Goal: Task Accomplishment & Management: Complete application form

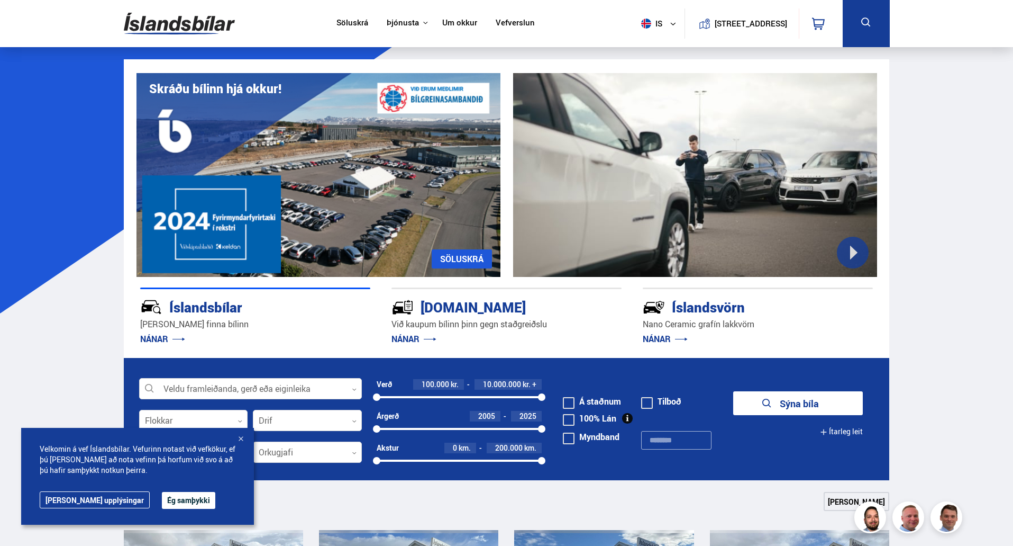
click at [459, 22] on link "Um okkur" at bounding box center [459, 23] width 35 height 11
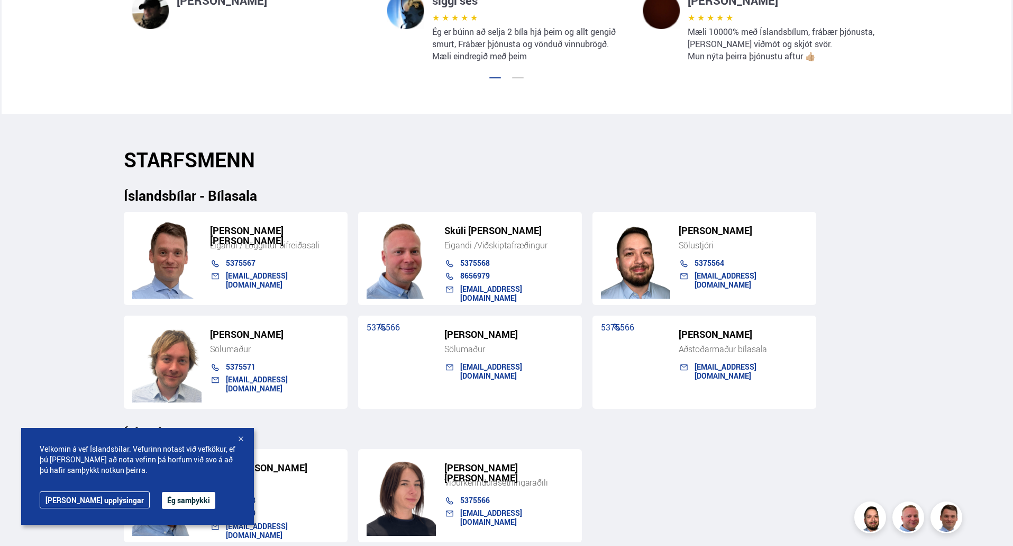
scroll to position [952, 0]
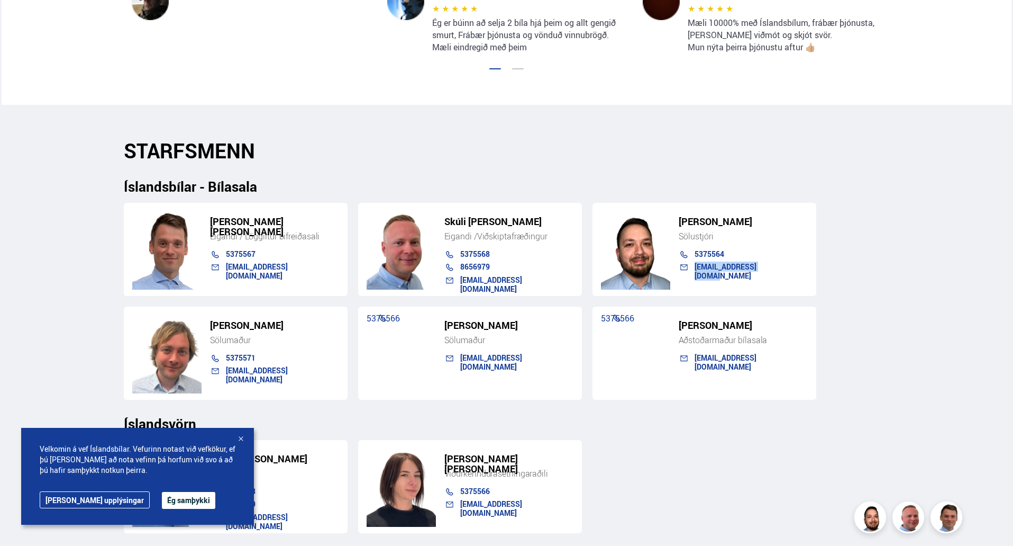
drag, startPoint x: 774, startPoint y: 266, endPoint x: 690, endPoint y: 268, distance: 84.1
click at [690, 268] on div "hakon@islandsbilar.is" at bounding box center [738, 268] width 140 height 13
click at [323, 274] on div "einar@islandsbilar.is" at bounding box center [269, 268] width 140 height 13
drag, startPoint x: 311, startPoint y: 375, endPoint x: 225, endPoint y: 375, distance: 85.2
click at [225, 375] on div "gudjon@islandsbilar.is" at bounding box center [269, 372] width 140 height 13
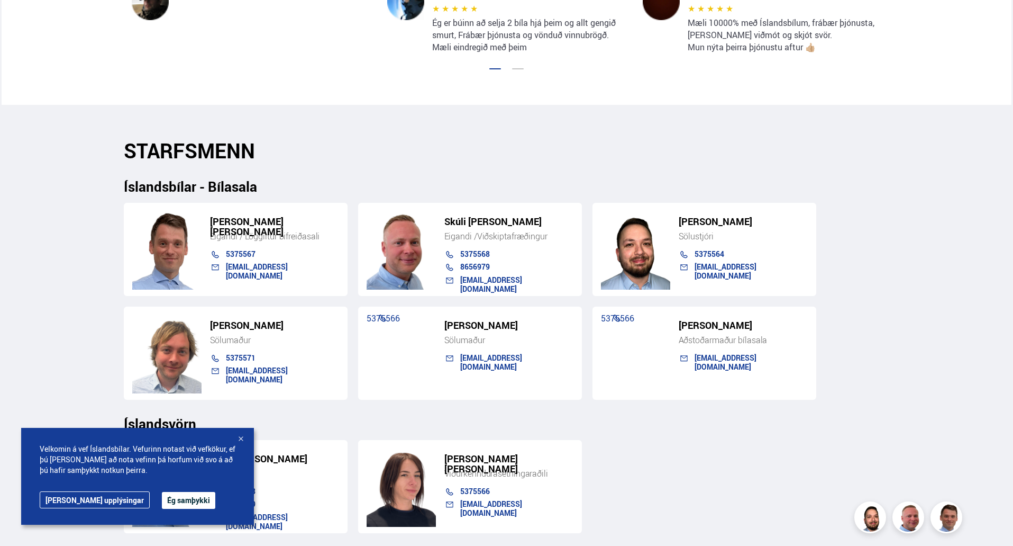
click at [324, 265] on div "einar@islandsbilar.is" at bounding box center [282, 270] width 113 height 17
drag, startPoint x: 323, startPoint y: 268, endPoint x: 223, endPoint y: 268, distance: 100.0
click at [223, 268] on div "einar@islandsbilar.is" at bounding box center [269, 268] width 140 height 13
copy link "einar@islandsbilar.is"
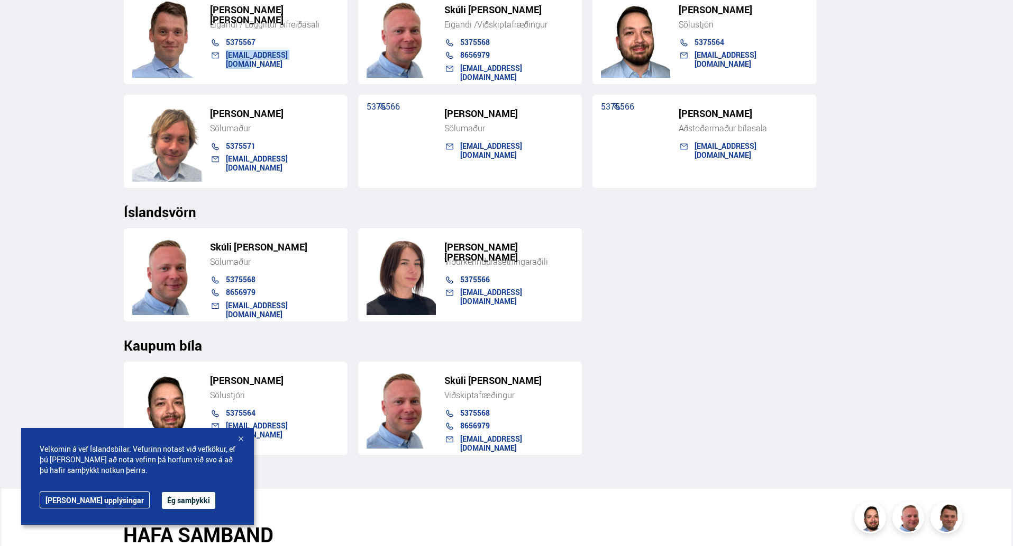
scroll to position [1217, 0]
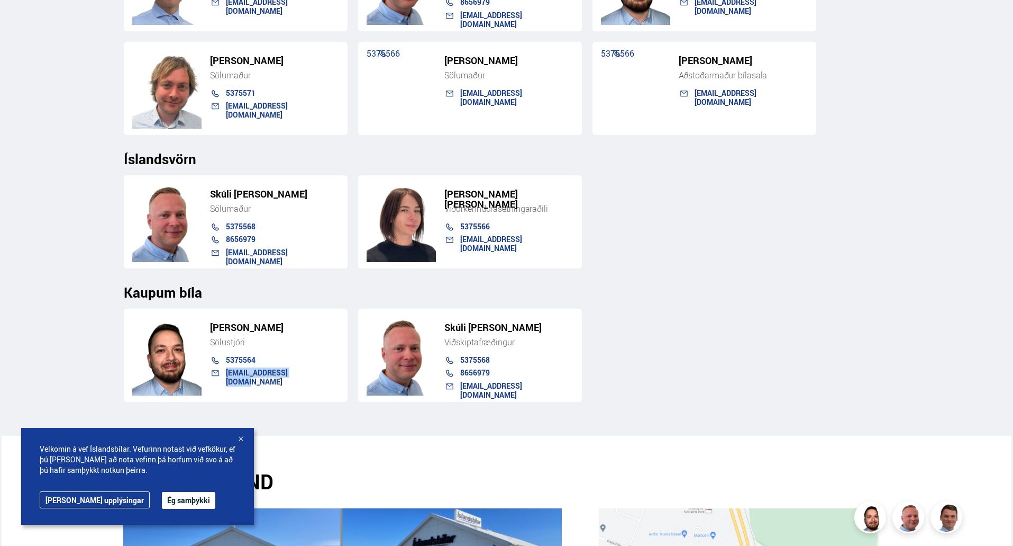
drag, startPoint x: 302, startPoint y: 373, endPoint x: 228, endPoint y: 374, distance: 74.6
click at [228, 374] on div "hakon@islandsbilar.is" at bounding box center [282, 376] width 113 height 17
copy link "hakon@islandsbilar.is"
drag, startPoint x: 203, startPoint y: 294, endPoint x: 123, endPoint y: 287, distance: 80.2
click at [123, 287] on div "STARFSMENN Íslandsbílar - Bílasala Einar Skúli Skúlason Eigandi / Löggiltur bif…" at bounding box center [506, 138] width 783 height 528
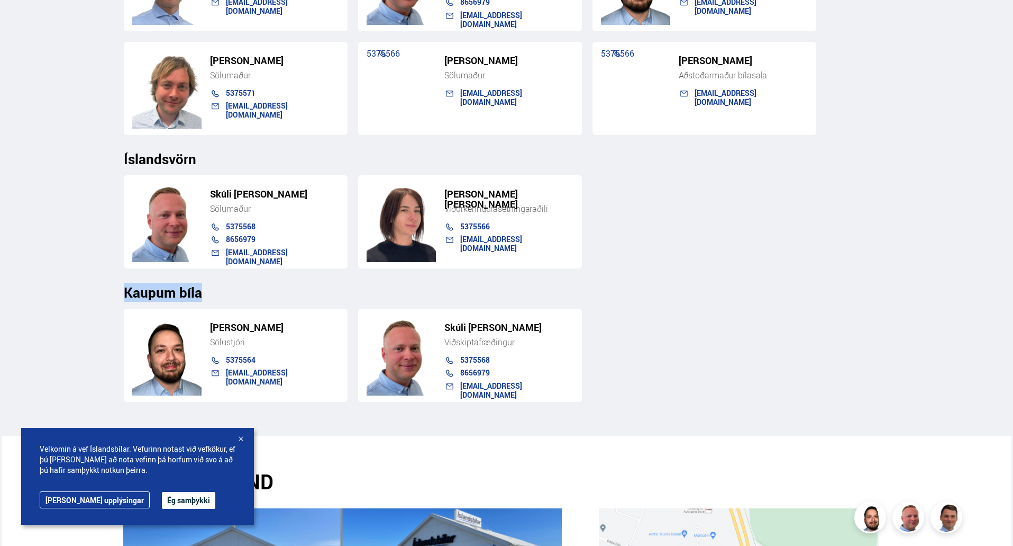
copy h3 "Kaupum bíla"
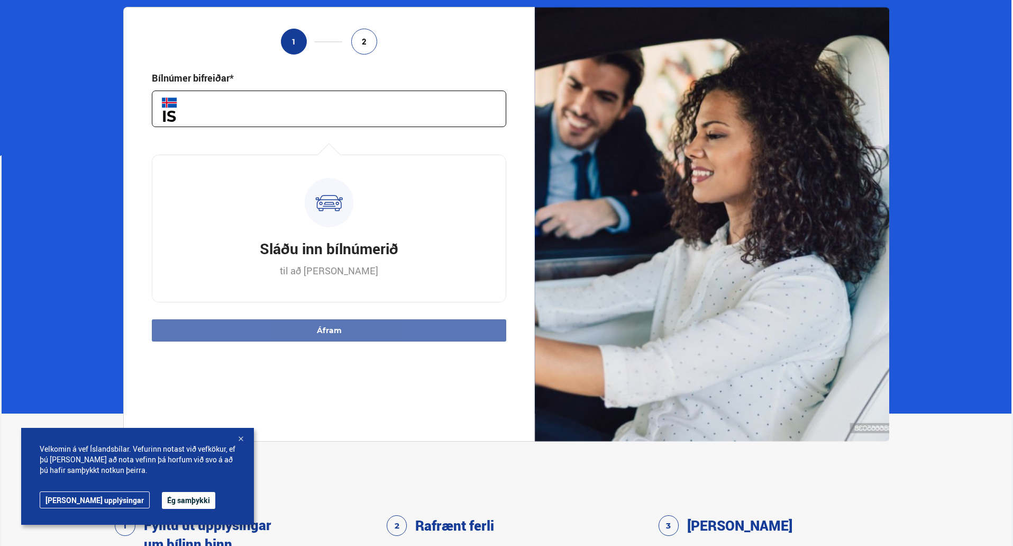
scroll to position [159, 0]
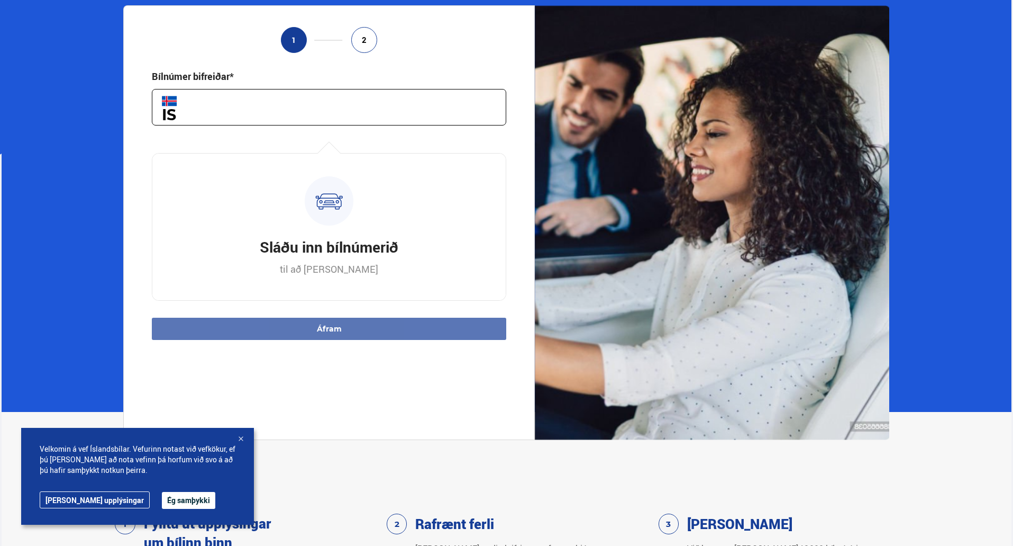
click at [223, 109] on input "text" at bounding box center [329, 107] width 355 height 37
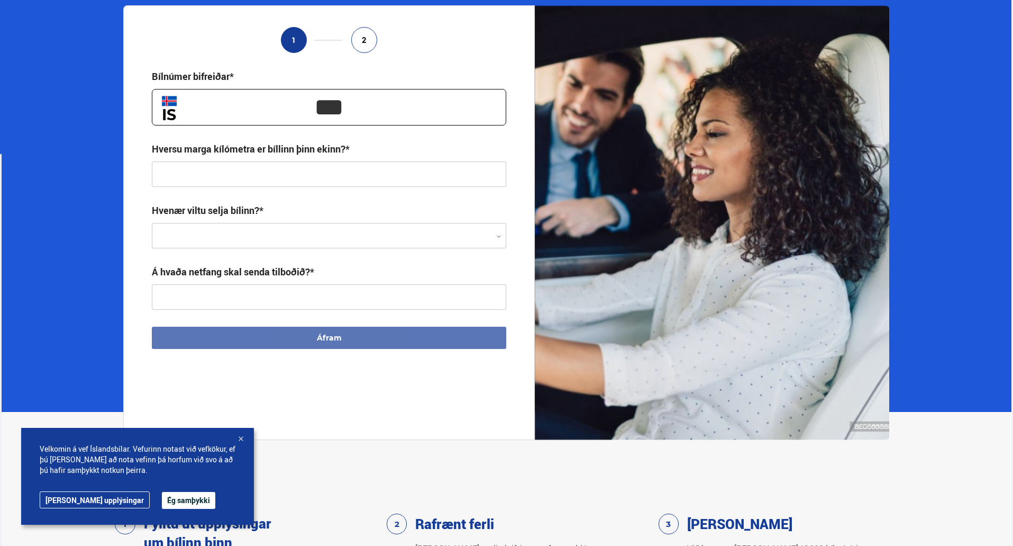
type input "***"
click at [246, 167] on input "text" at bounding box center [329, 173] width 355 height 25
type input "**********"
click at [247, 230] on div at bounding box center [329, 235] width 355 height 25
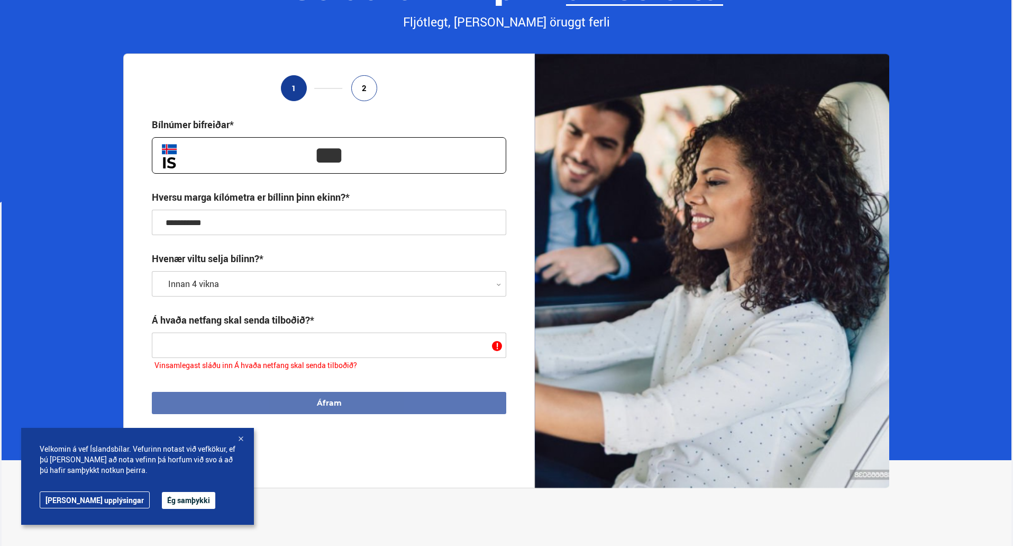
scroll to position [265, 0]
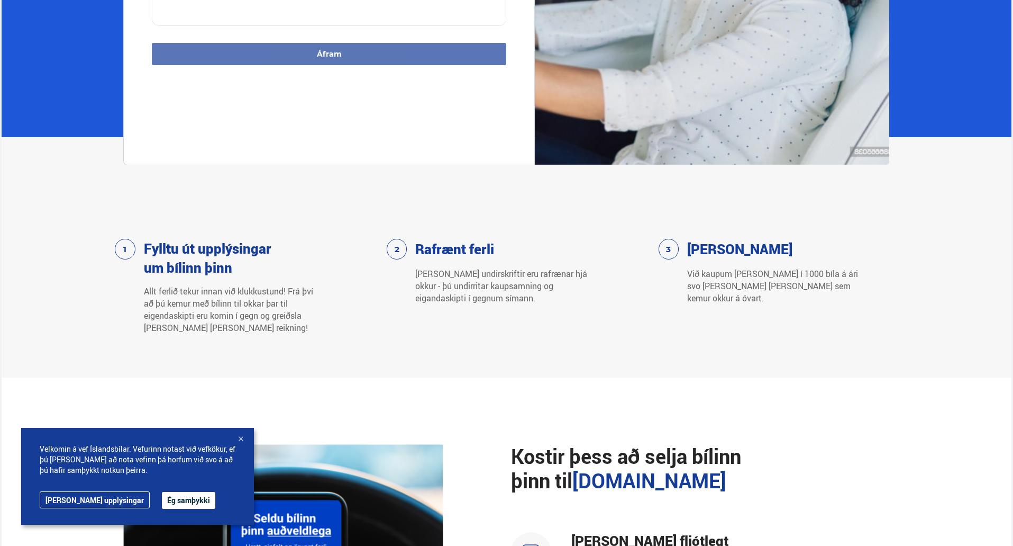
scroll to position [476, 0]
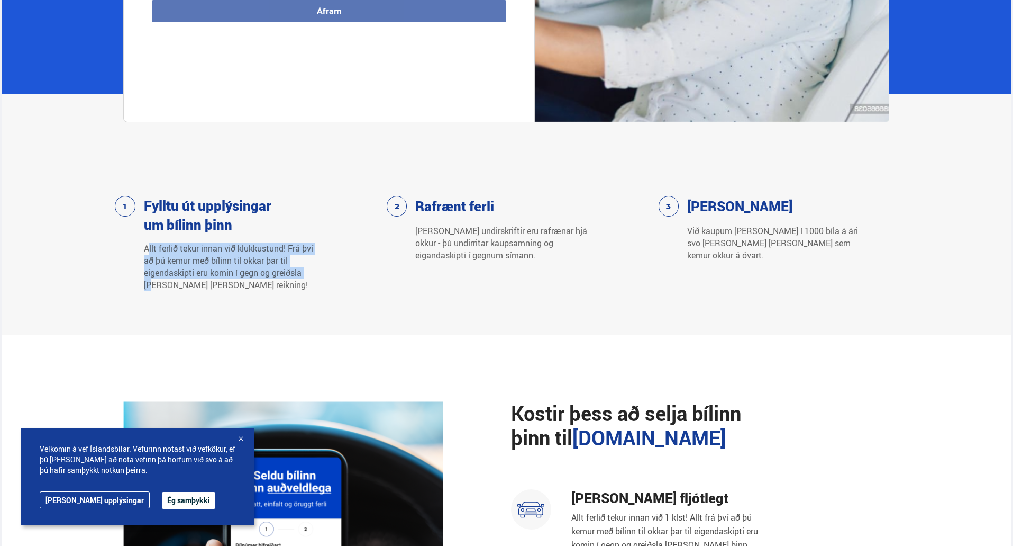
drag, startPoint x: 148, startPoint y: 244, endPoint x: 328, endPoint y: 277, distance: 183.4
click at [328, 277] on div "Fylltu út upplýsingar um bílinn þinn Allt ferlið tekur innan við klukkustund! F…" at bounding box center [235, 243] width 240 height 95
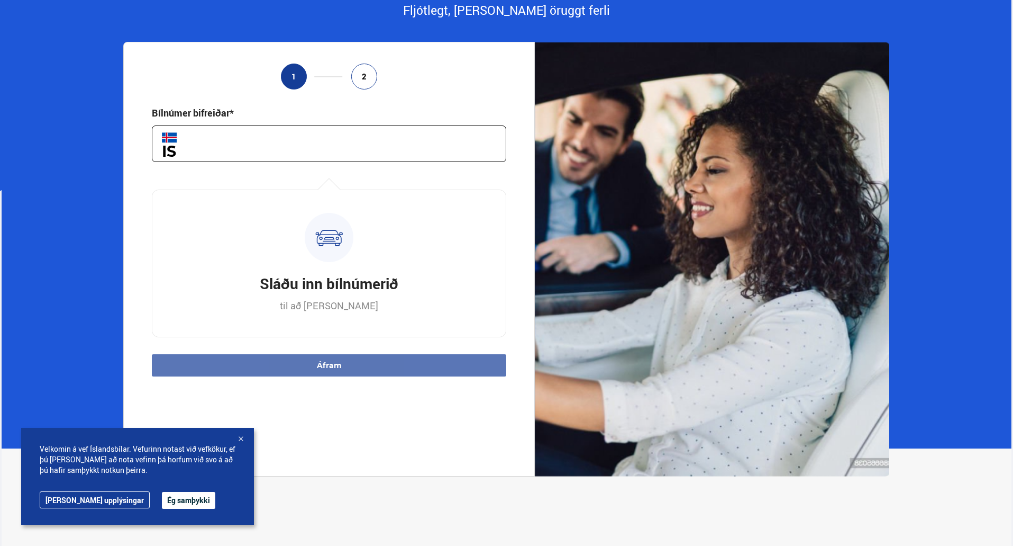
scroll to position [106, 0]
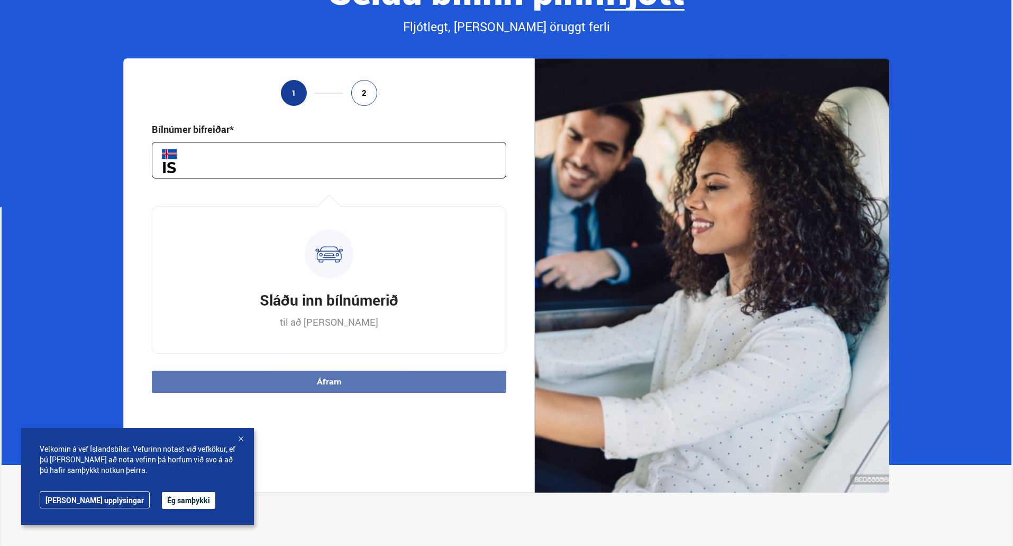
click at [250, 167] on input "text" at bounding box center [329, 160] width 355 height 37
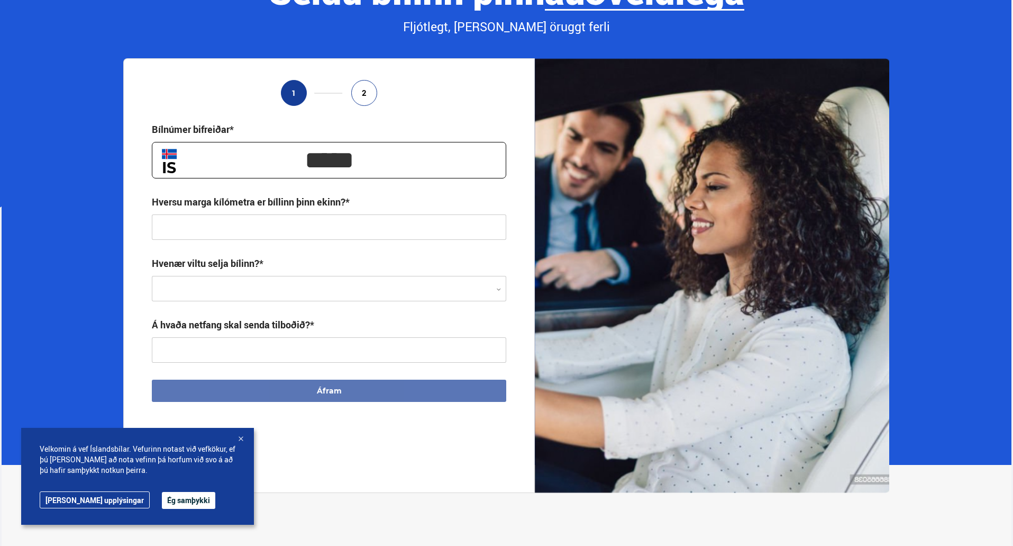
type input "*****"
click at [237, 226] on input "text" at bounding box center [329, 226] width 355 height 25
type input "**********"
click at [216, 283] on div at bounding box center [329, 288] width 355 height 25
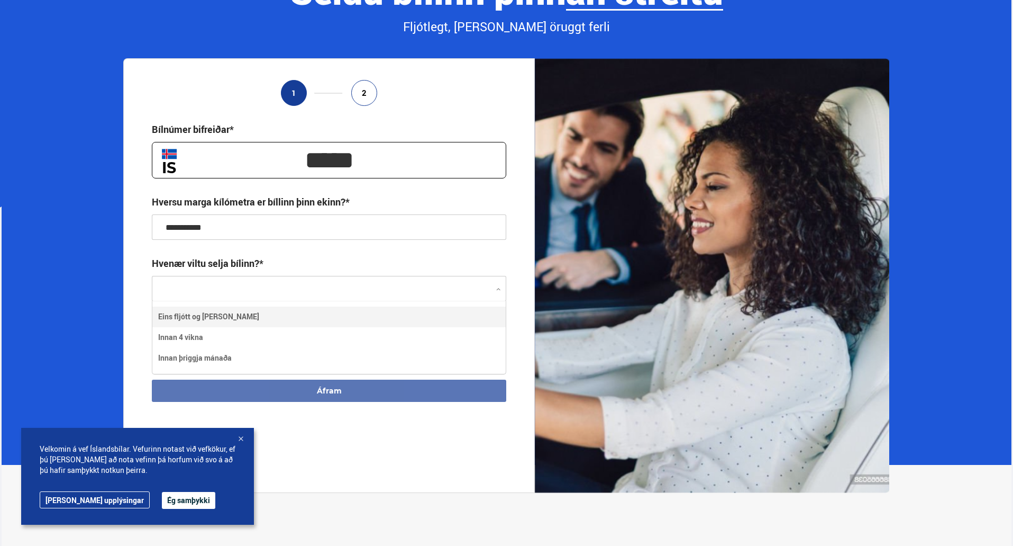
scroll to position [72, 353]
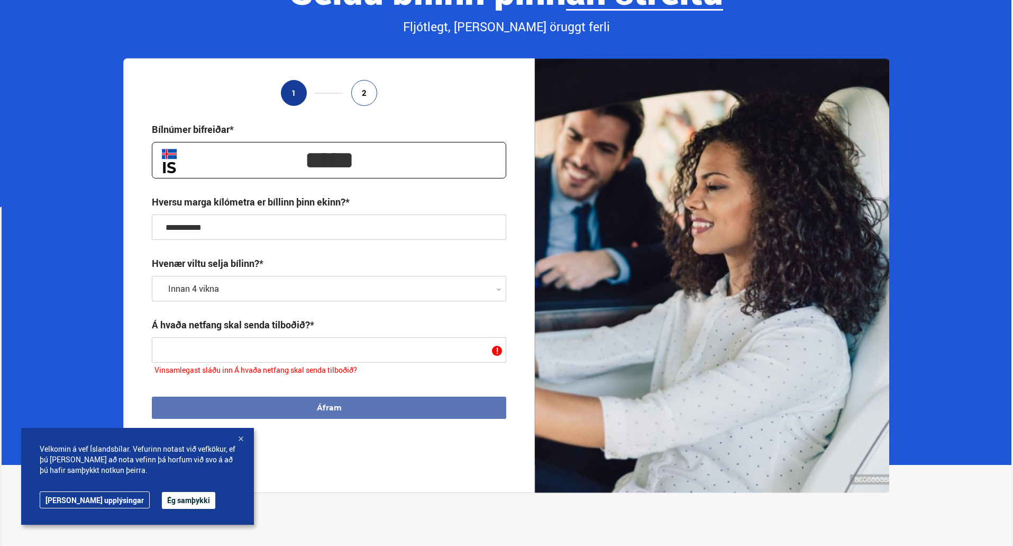
click at [232, 348] on input "text" at bounding box center [329, 349] width 355 height 25
type input "**********"
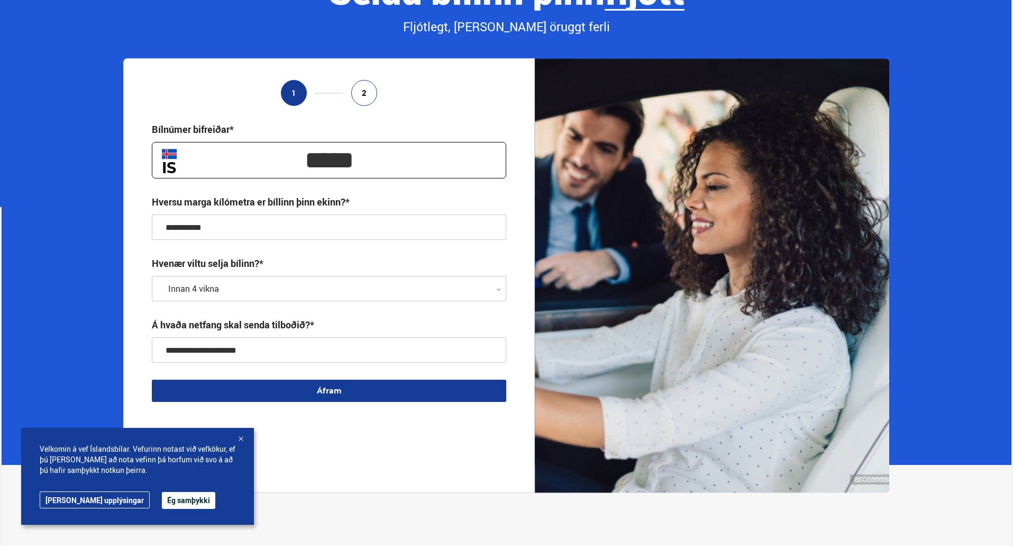
click at [336, 389] on button "Áfram" at bounding box center [329, 390] width 355 height 22
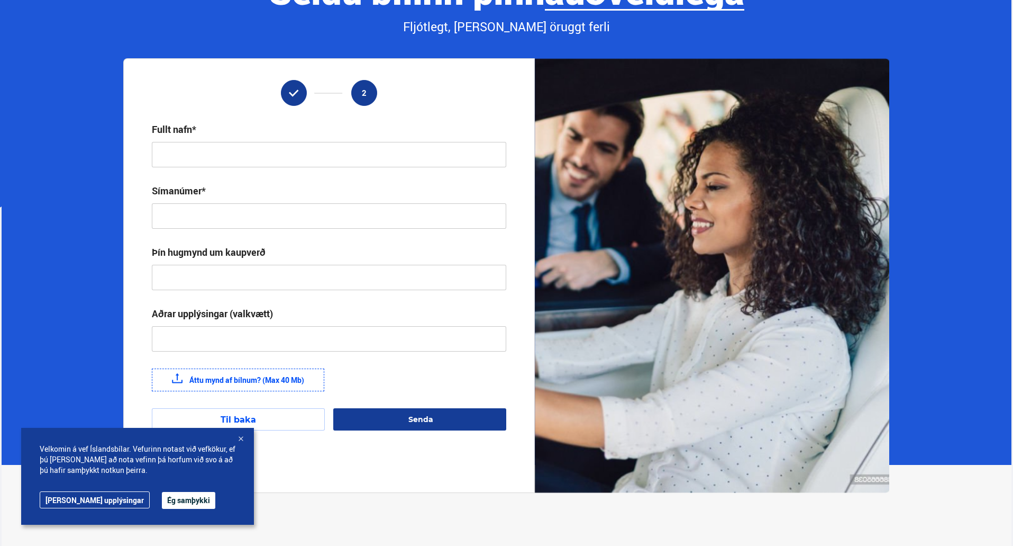
click at [202, 140] on div "Fullt nafn*" at bounding box center [329, 145] width 355 height 44
click at [203, 145] on input "text" at bounding box center [329, 154] width 355 height 25
type input "**********"
type input "*******"
click at [220, 274] on input "text" at bounding box center [329, 277] width 355 height 25
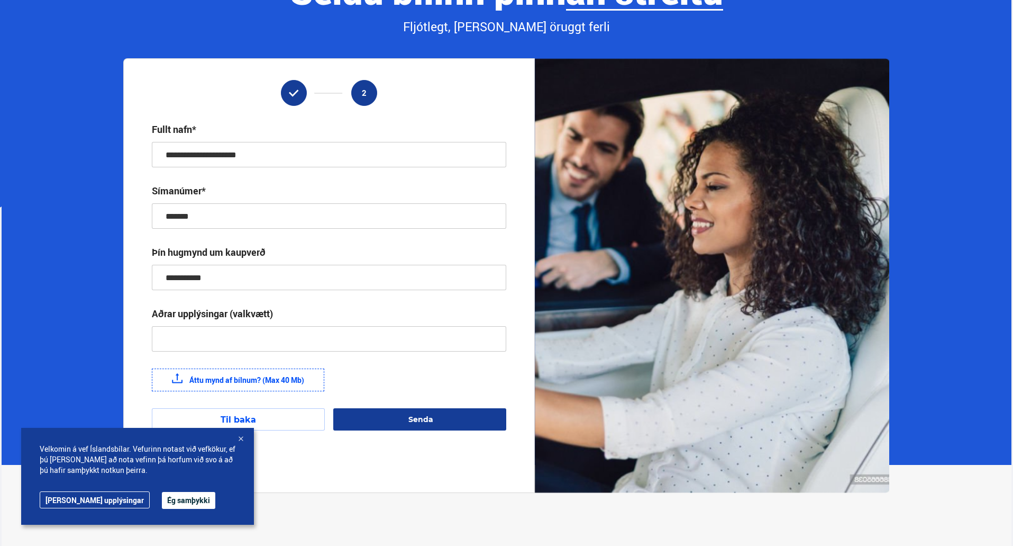
type input "**********"
paste input "**********"
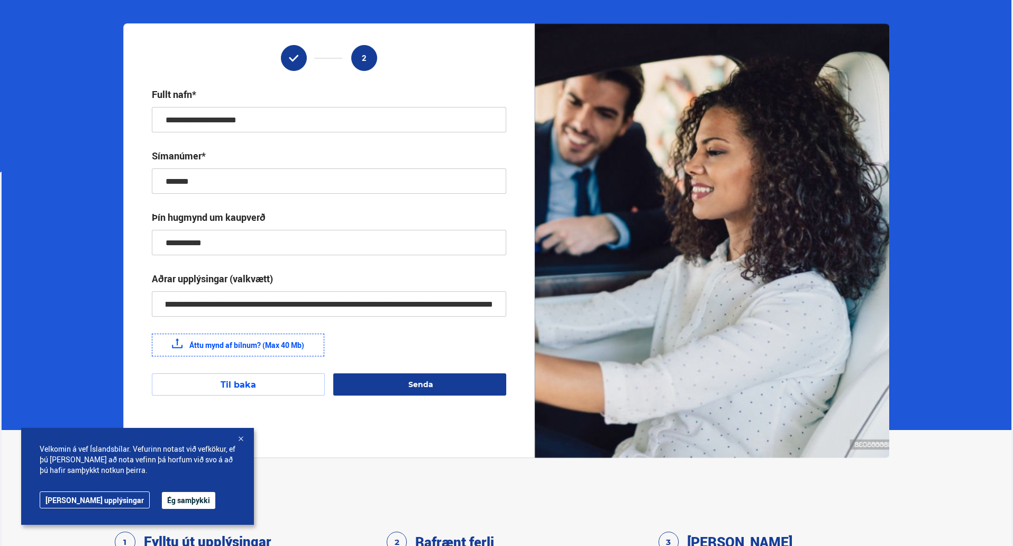
scroll to position [159, 0]
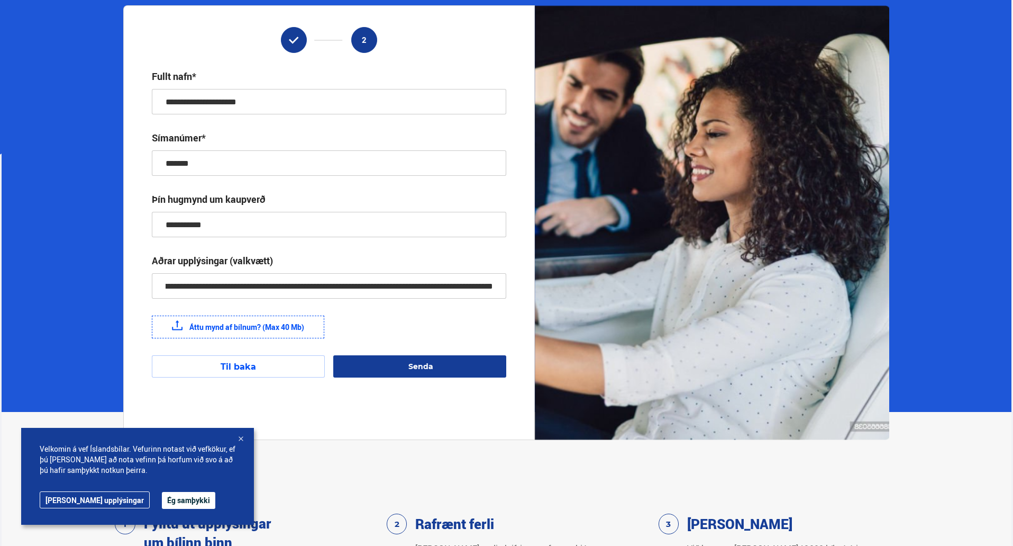
type input "**********"
click at [216, 325] on label "Áttu mynd af bílnum? (Max 40 Mb)" at bounding box center [238, 326] width 172 height 23
click at [0, 0] on input "Áttu mynd af bílnum? (Max 40 Mb)" at bounding box center [0, 0] width 0 height 0
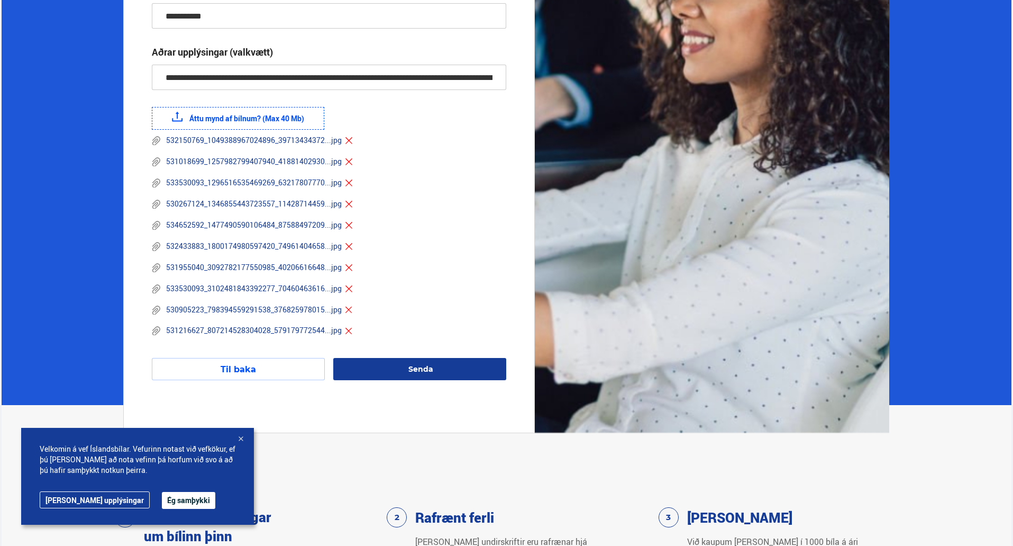
scroll to position [370, 0]
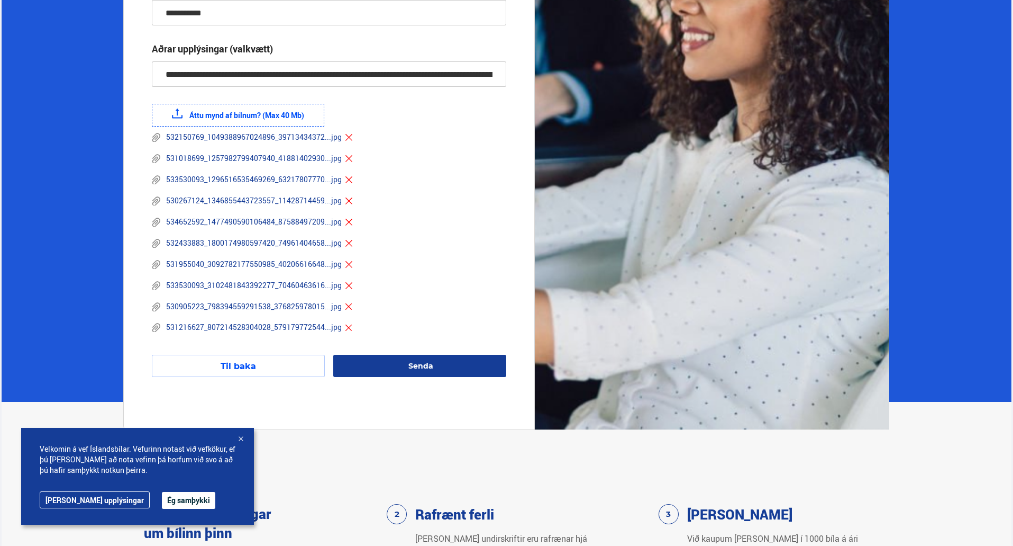
click at [410, 363] on span "Senda" at bounding box center [420, 366] width 25 height 10
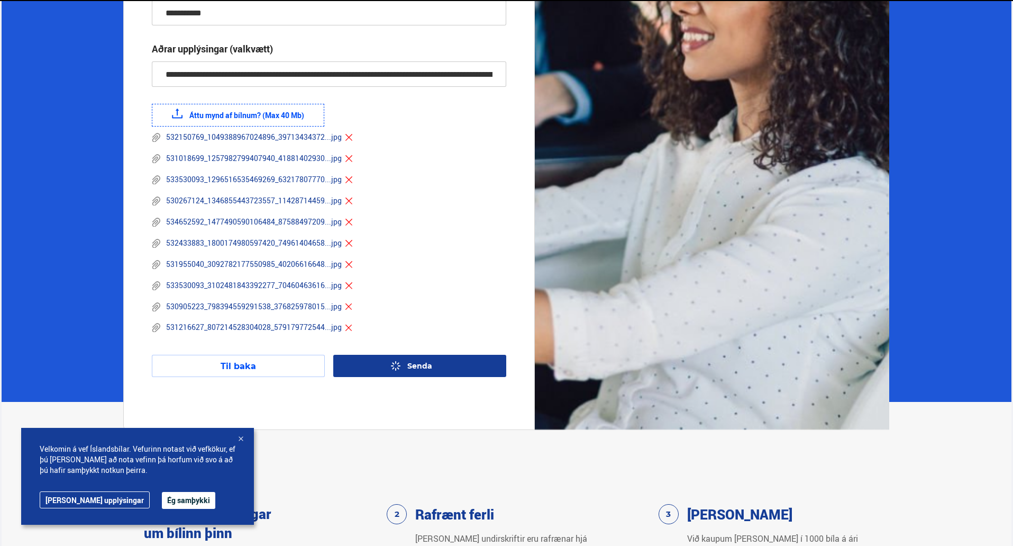
click at [170, 500] on button "Ég samþykki" at bounding box center [188, 500] width 53 height 17
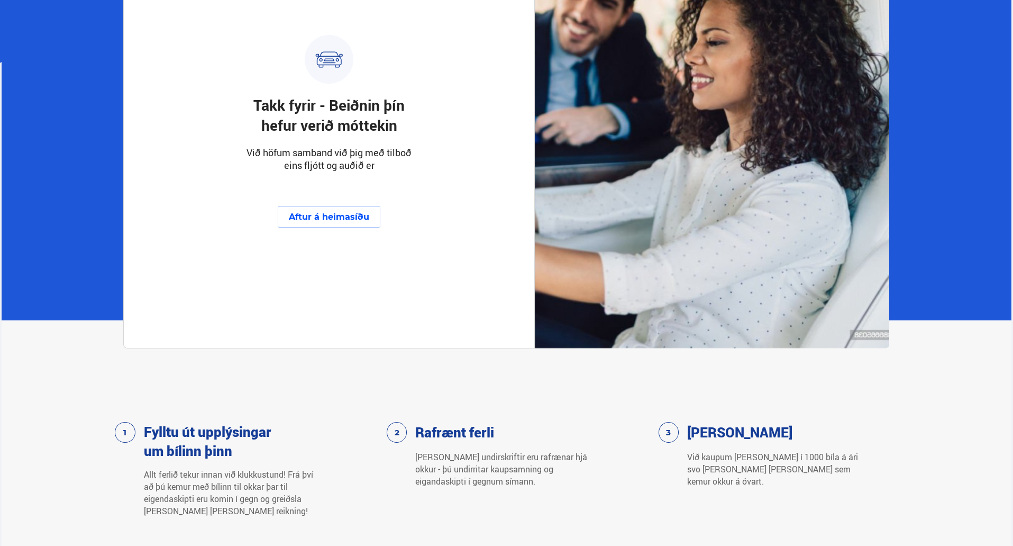
scroll to position [212, 0]
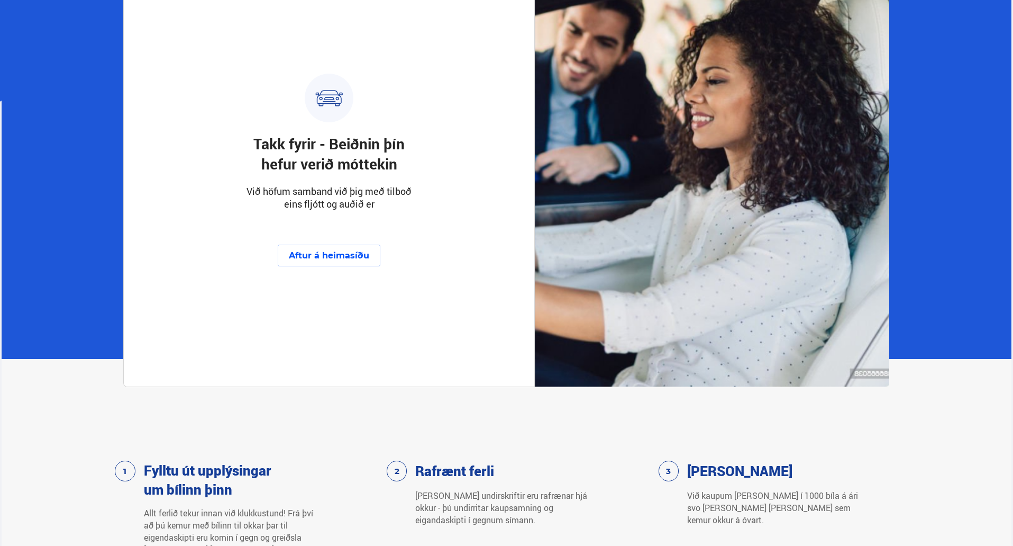
click at [355, 258] on button "Aftur á heimasíðu" at bounding box center [329, 255] width 103 height 22
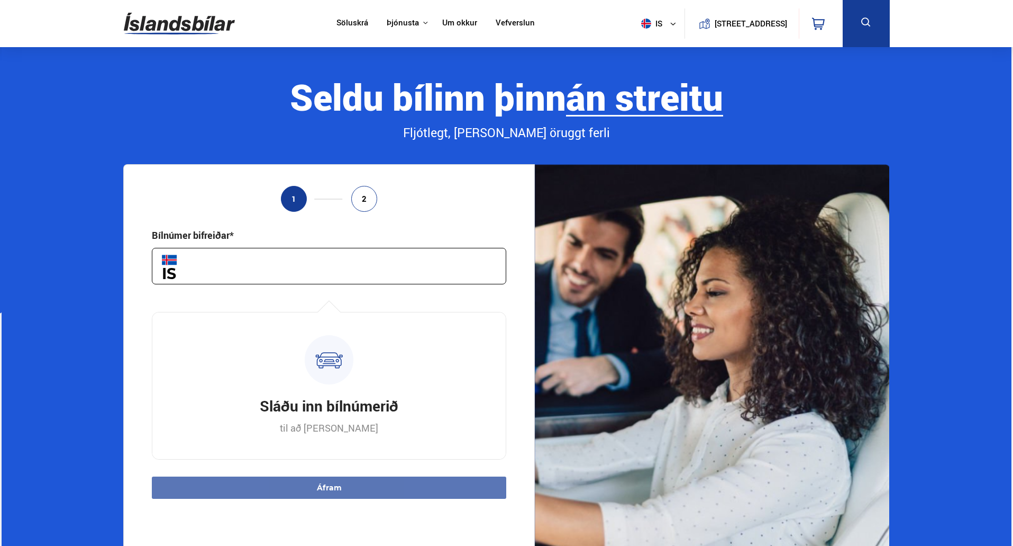
click at [206, 210] on ul "1 2" at bounding box center [329, 199] width 355 height 26
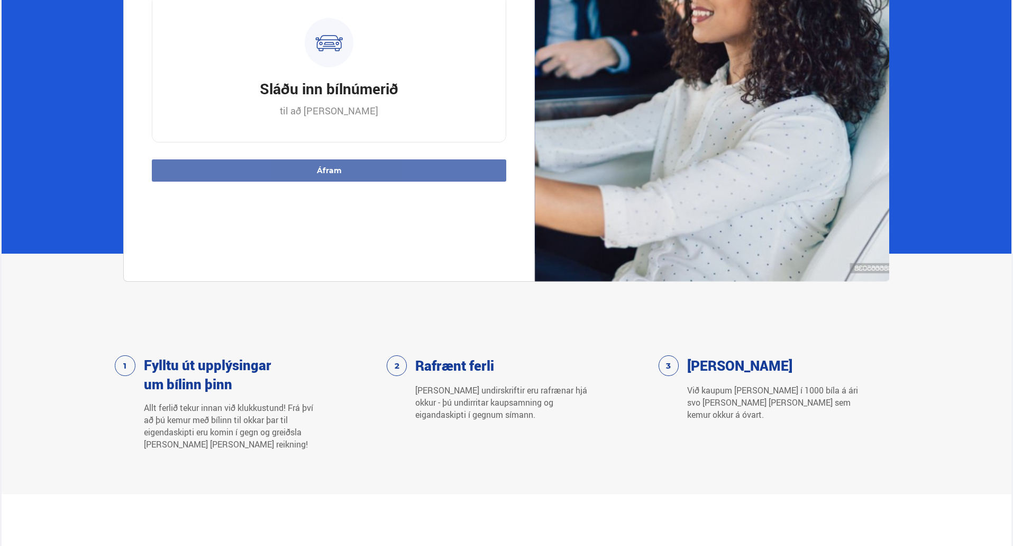
scroll to position [317, 0]
